Goal: Information Seeking & Learning: Learn about a topic

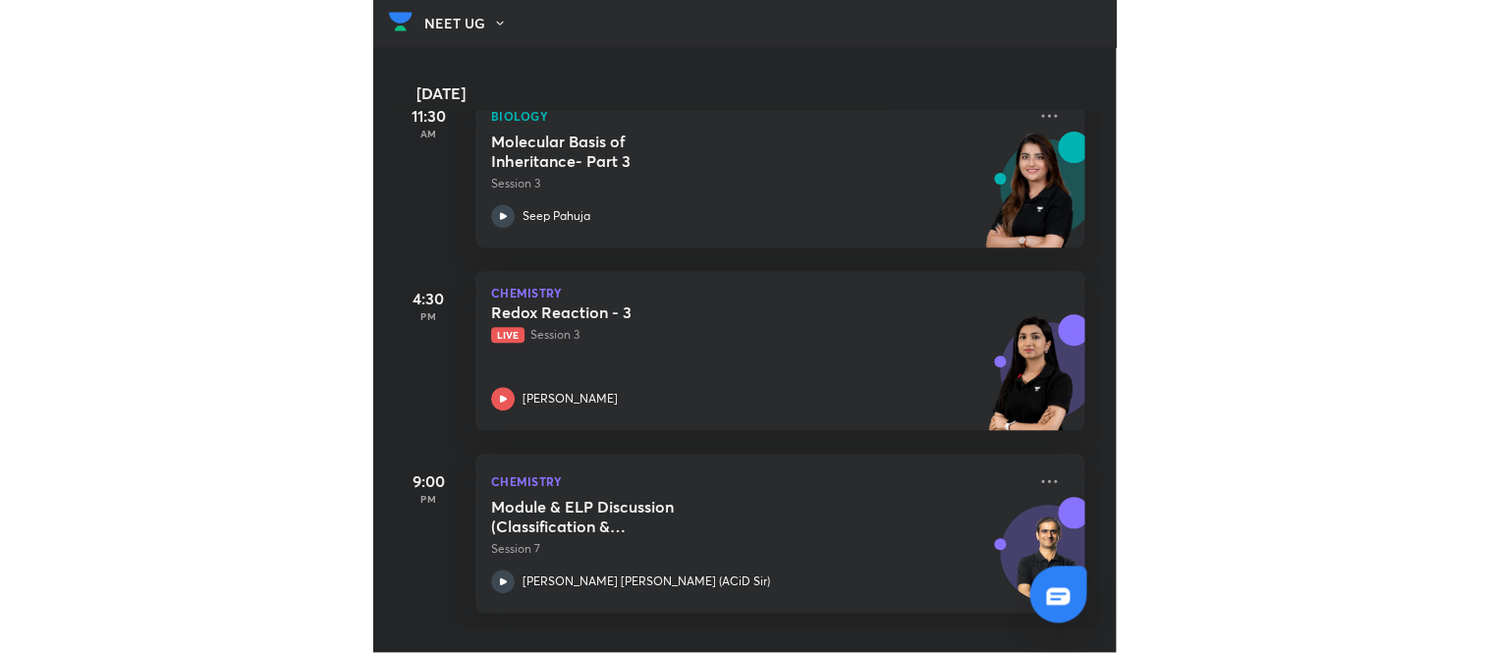
scroll to position [514, 0]
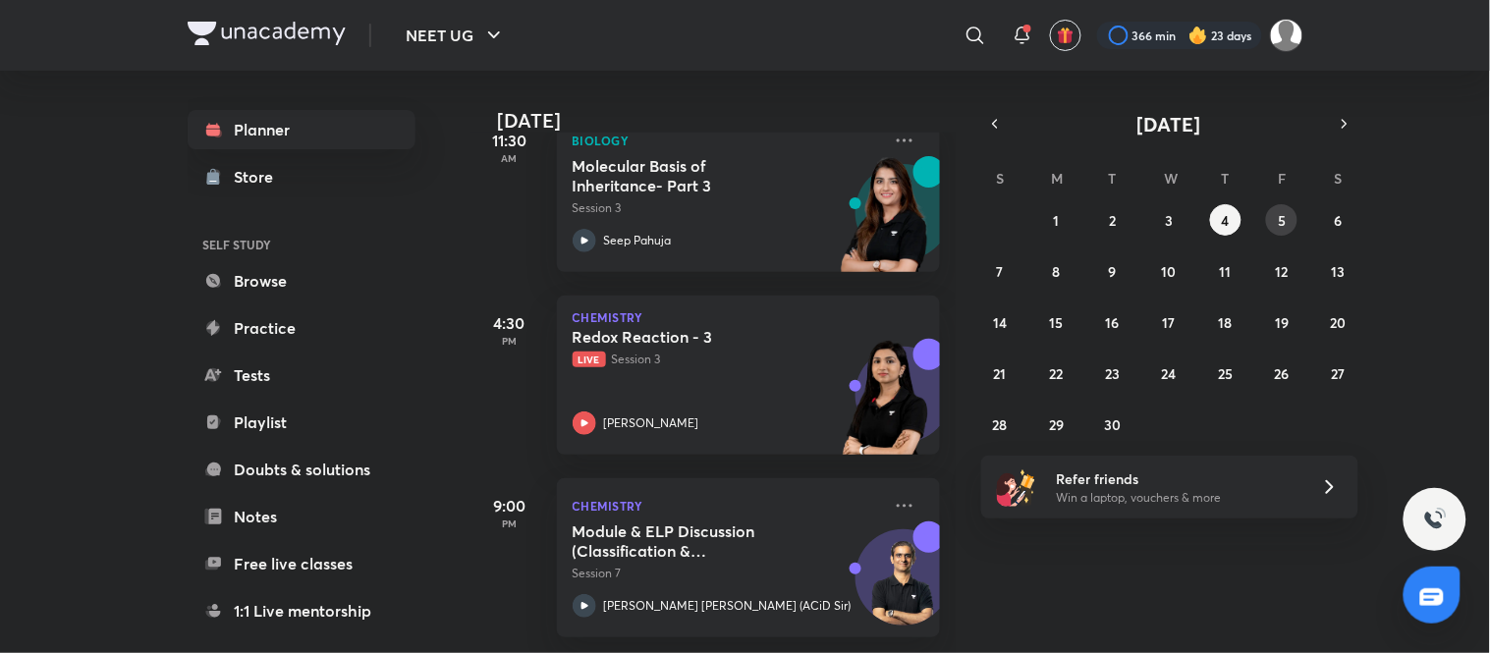
click at [1270, 212] on button "5" at bounding box center [1281, 219] width 31 height 31
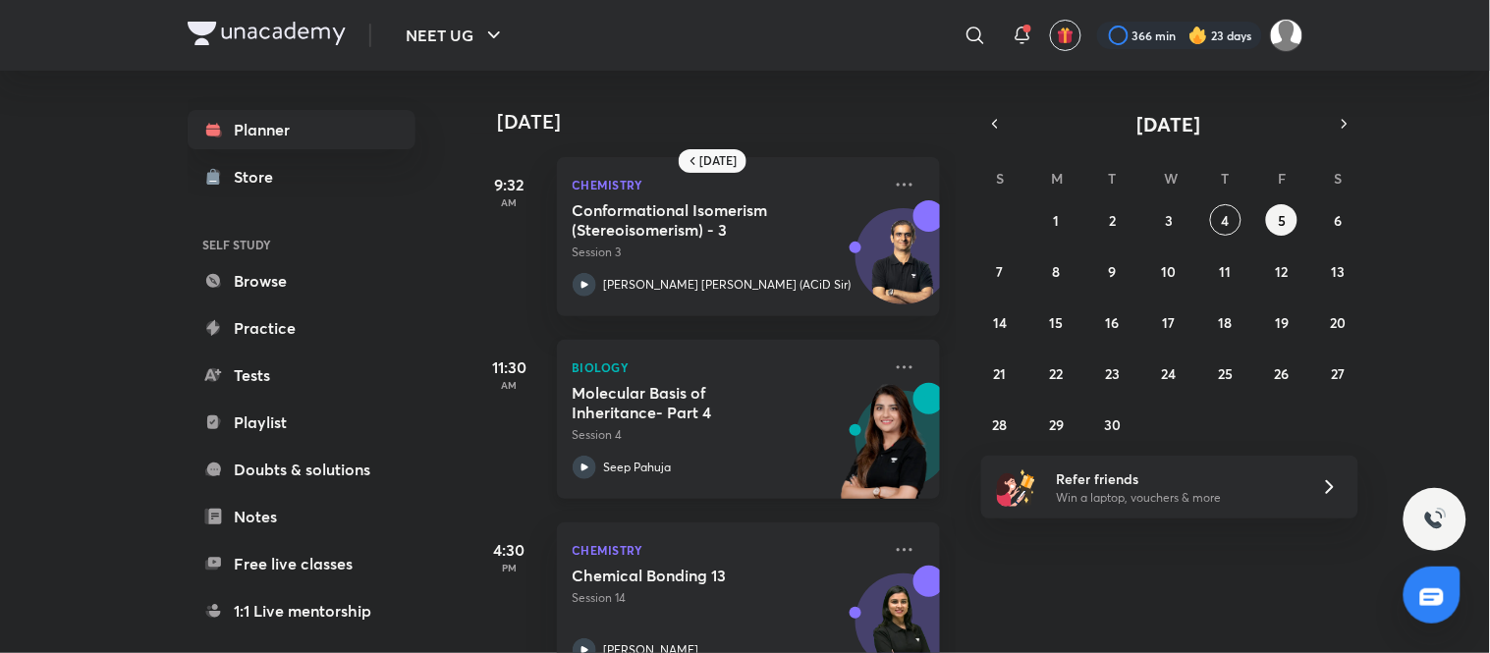
scroll to position [60, 0]
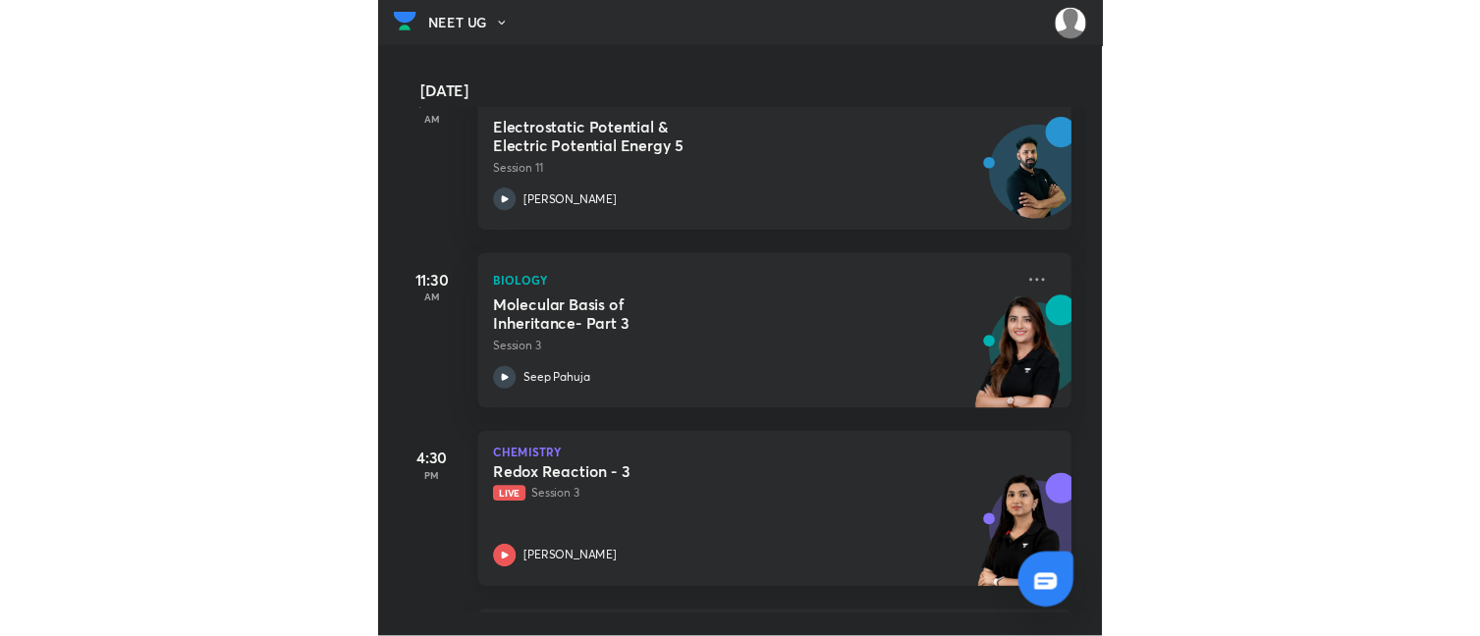
scroll to position [324, 0]
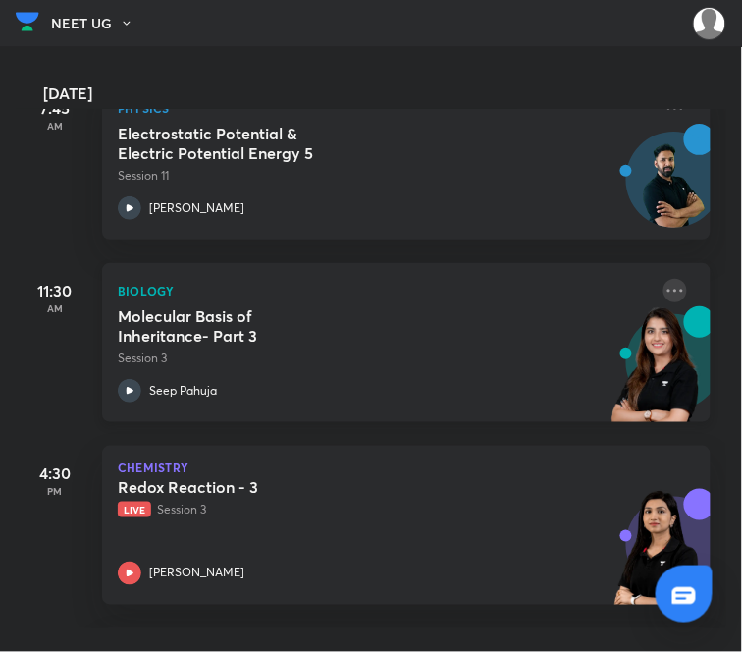
click at [664, 285] on icon at bounding box center [676, 291] width 24 height 24
click at [730, 330] on icon at bounding box center [726, 329] width 20 height 20
